Goal: Information Seeking & Learning: Check status

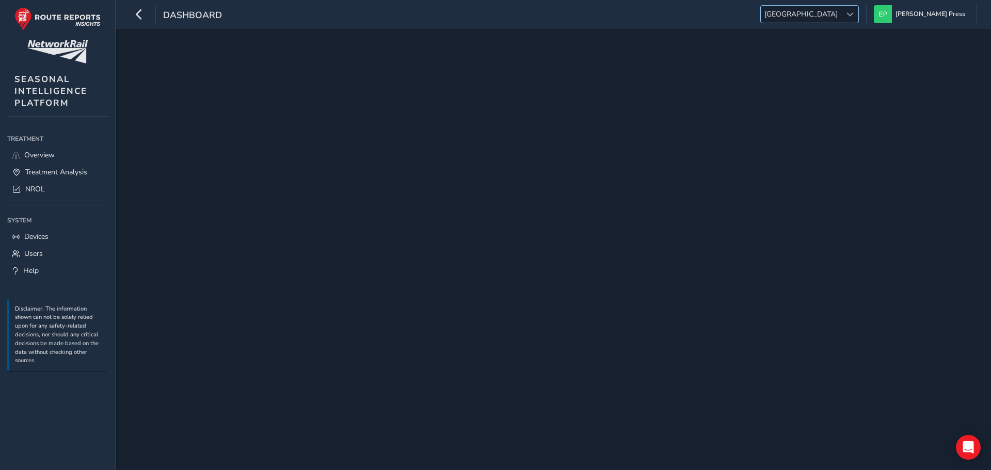
click at [841, 13] on span "[GEOGRAPHIC_DATA]" at bounding box center [800, 14] width 80 height 17
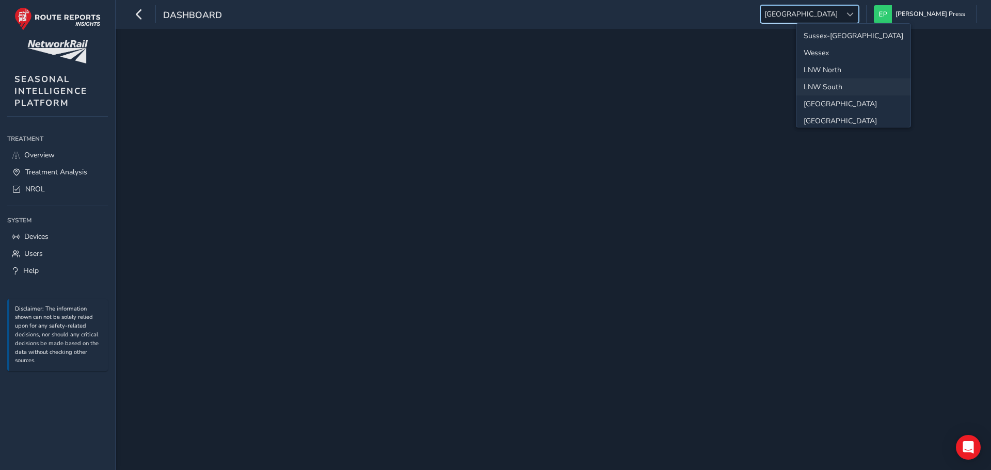
scroll to position [37, 0]
click at [837, 105] on li "Western" at bounding box center [853, 101] width 114 height 17
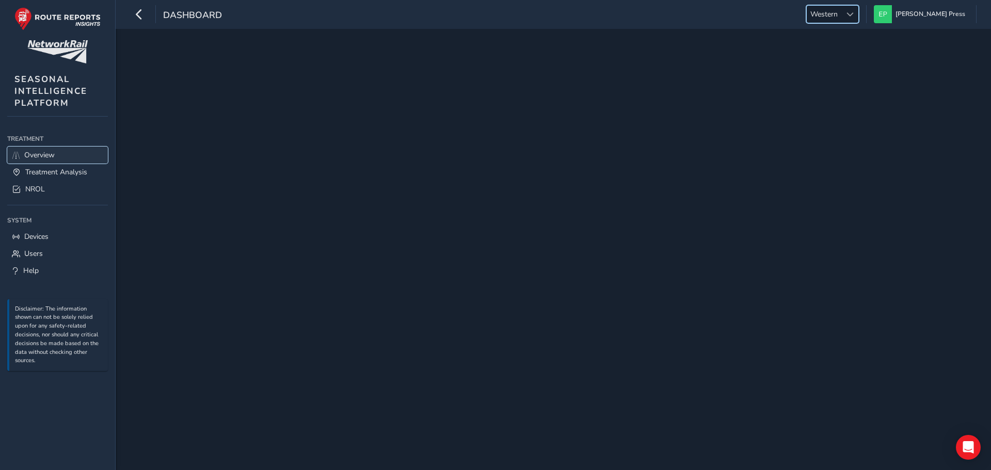
click at [60, 157] on link "Overview" at bounding box center [57, 155] width 101 height 17
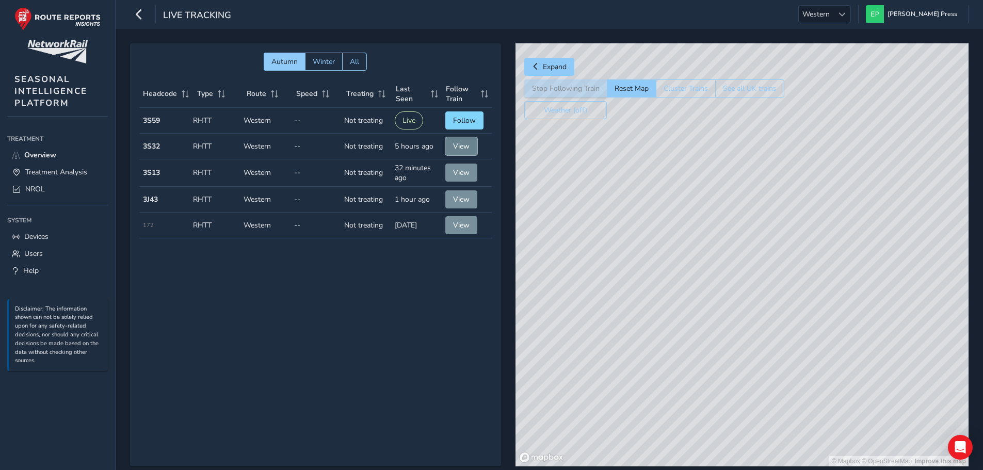
click at [458, 143] on span "View" at bounding box center [461, 146] width 17 height 10
click at [462, 144] on span "View" at bounding box center [461, 146] width 17 height 10
click at [728, 270] on div "© Mapbox © OpenStreetMap Improve this map © Maxar" at bounding box center [741, 254] width 453 height 423
click at [586, 85] on button "Stop Following Train" at bounding box center [565, 88] width 83 height 18
click at [42, 189] on span "NROL" at bounding box center [35, 189] width 20 height 10
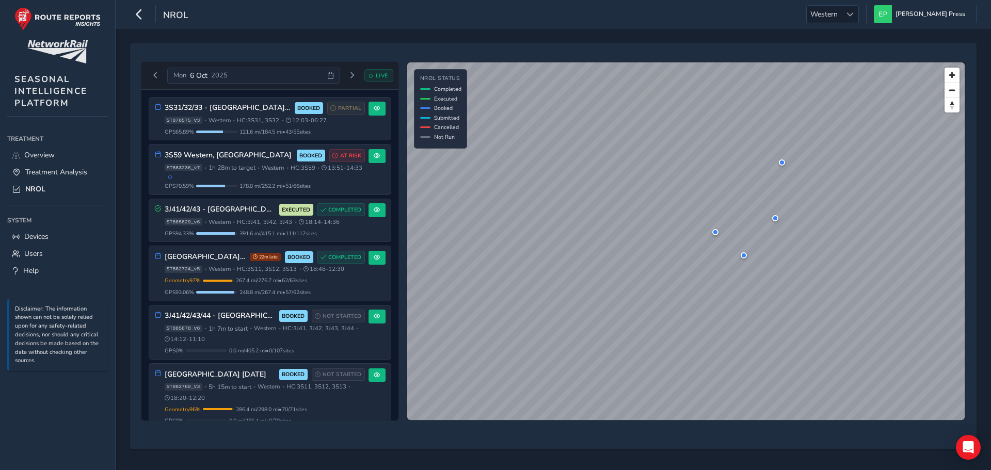
click at [330, 77] on icon at bounding box center [330, 75] width 7 height 7
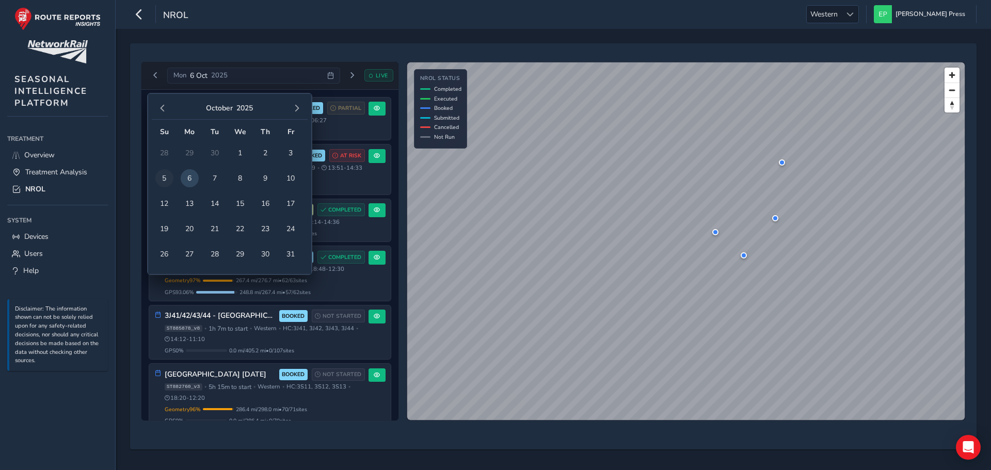
click at [163, 175] on span "5" at bounding box center [164, 178] width 18 height 18
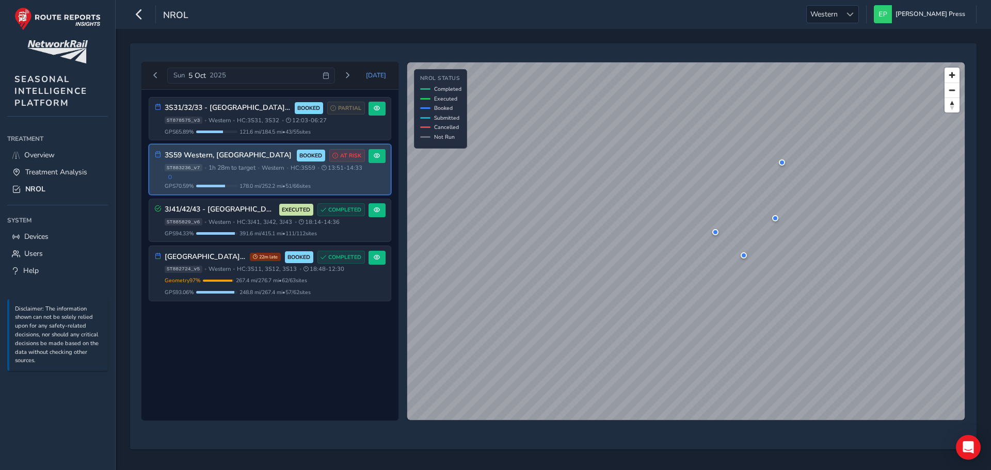
click at [309, 178] on div "ST883236_v7 • 1h 28m to target • Western • HC: 3S59 • 13:51 - 14:33" at bounding box center [265, 171] width 200 height 15
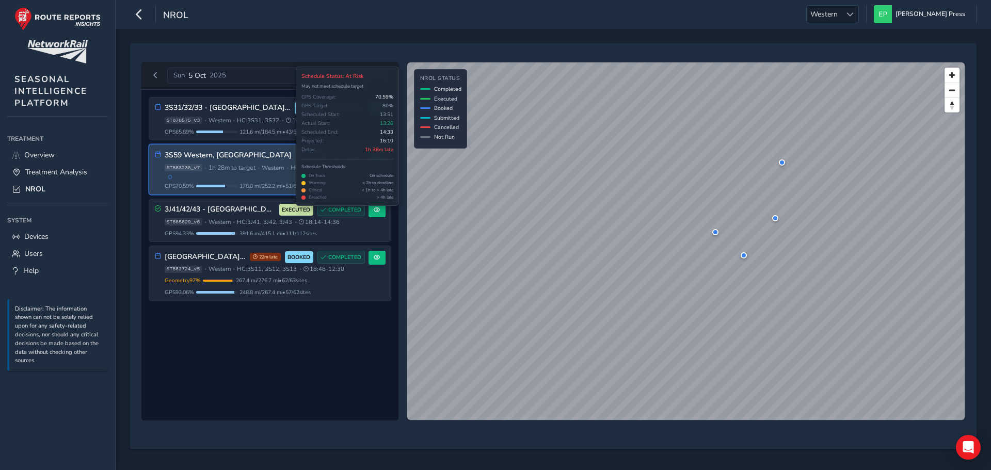
click at [346, 154] on span "AT RISK" at bounding box center [350, 156] width 21 height 8
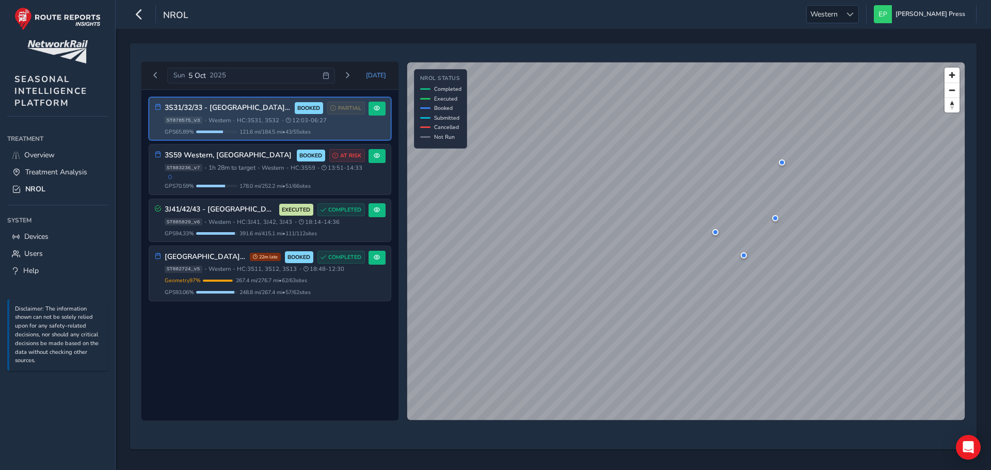
click at [255, 123] on span "HC: 3S31, 3S32" at bounding box center [258, 121] width 42 height 8
click at [382, 110] on button at bounding box center [376, 109] width 17 height 14
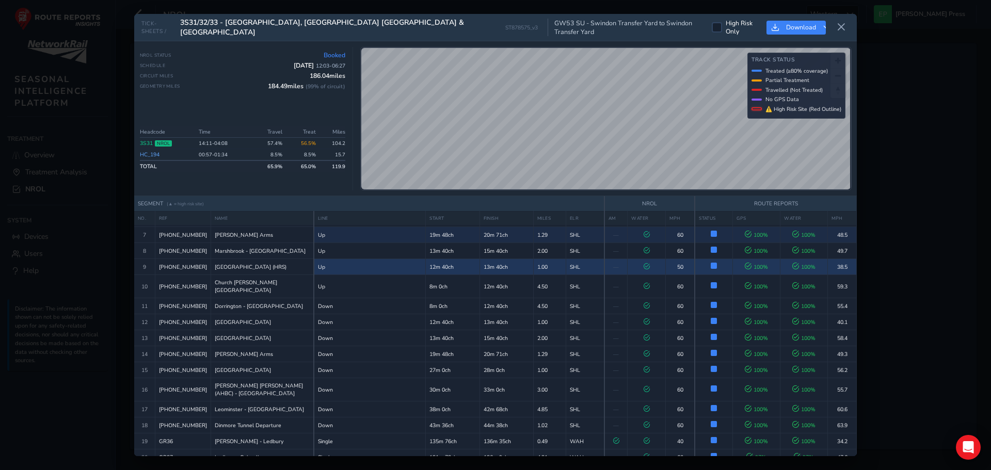
scroll to position [103, 0]
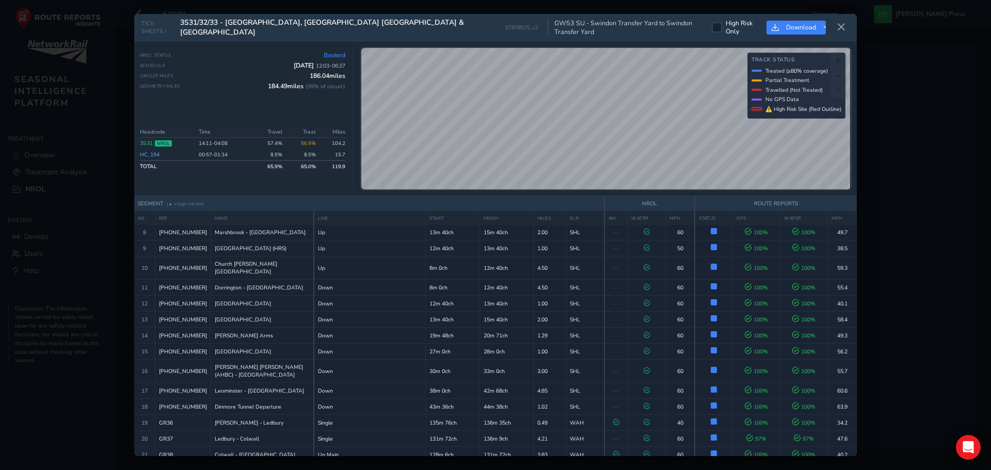
click at [914, 246] on div "TICK-SHEETS / 3S31/32/33 - [GEOGRAPHIC_DATA], [GEOGRAPHIC_DATA] [GEOGRAPHIC_DAT…" at bounding box center [495, 235] width 991 height 470
click at [947, 254] on div "TICK-SHEETS / 3S31/32/33 - [GEOGRAPHIC_DATA], [GEOGRAPHIC_DATA] [GEOGRAPHIC_DAT…" at bounding box center [495, 235] width 991 height 470
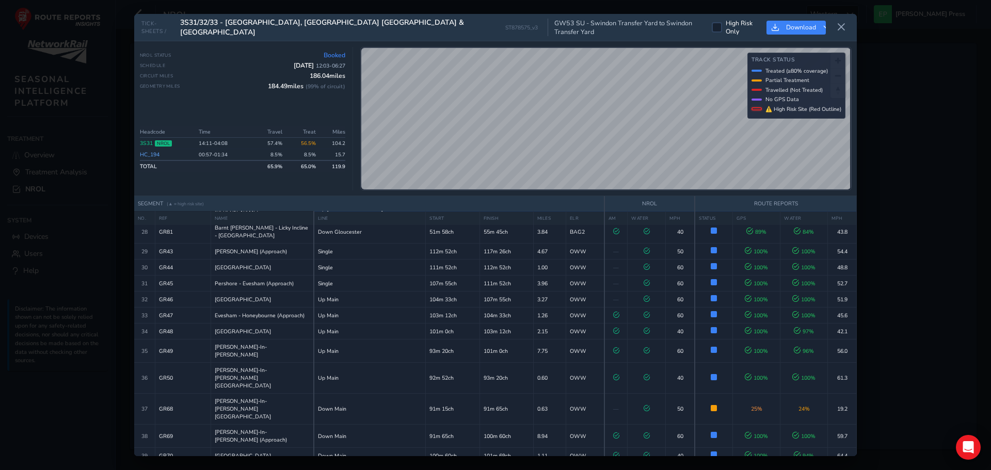
scroll to position [464, 0]
